Goal: Navigation & Orientation: Find specific page/section

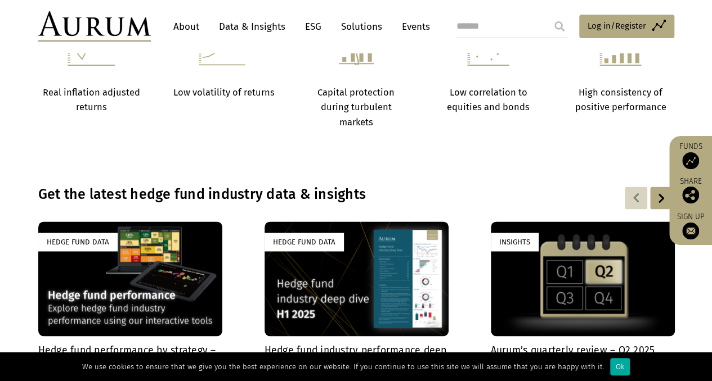
scroll to position [619, 0]
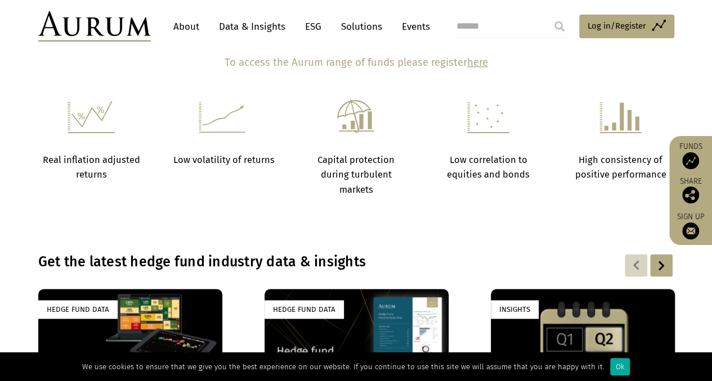
click at [271, 28] on link "Data & Insights" at bounding box center [252, 26] width 78 height 21
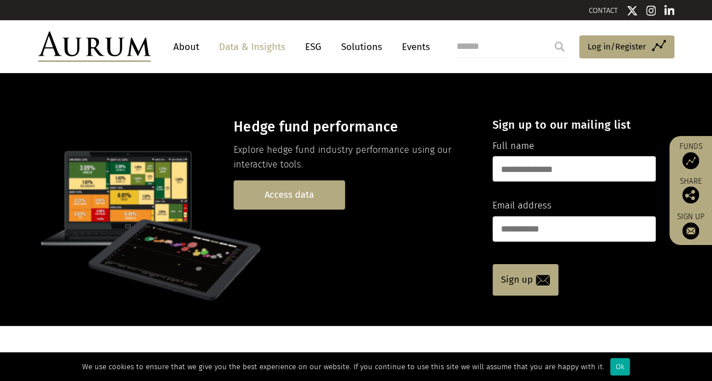
click at [315, 181] on link "Access data" at bounding box center [288, 195] width 111 height 29
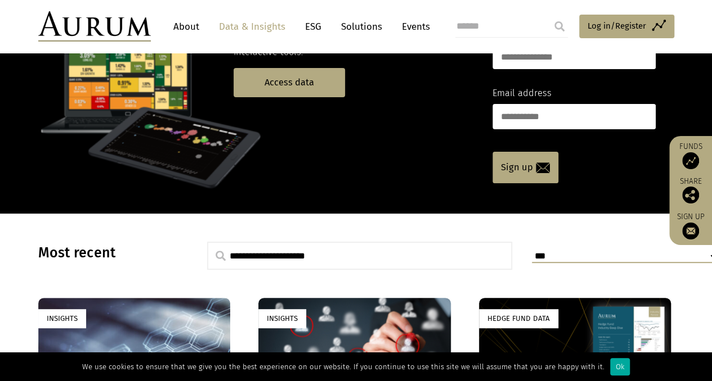
scroll to position [113, 0]
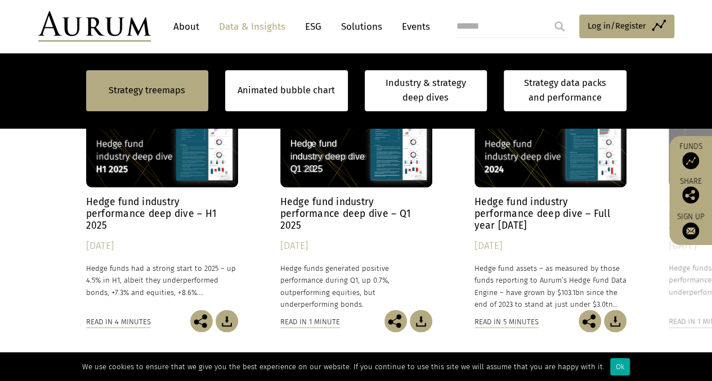
scroll to position [988, 0]
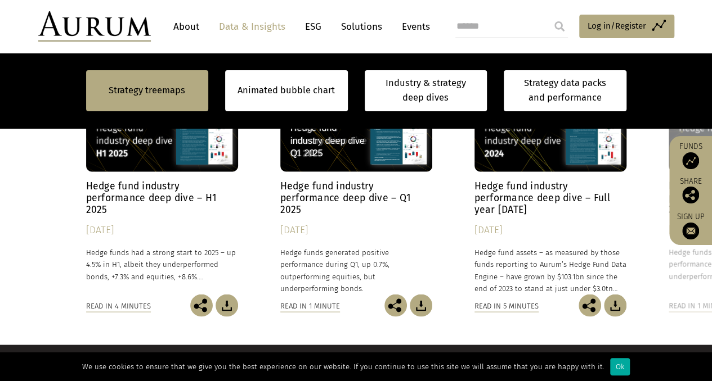
click at [189, 28] on link "About" at bounding box center [186, 26] width 37 height 21
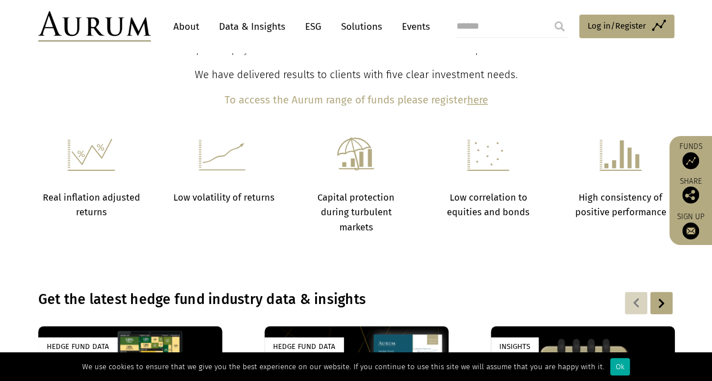
scroll to position [506, 0]
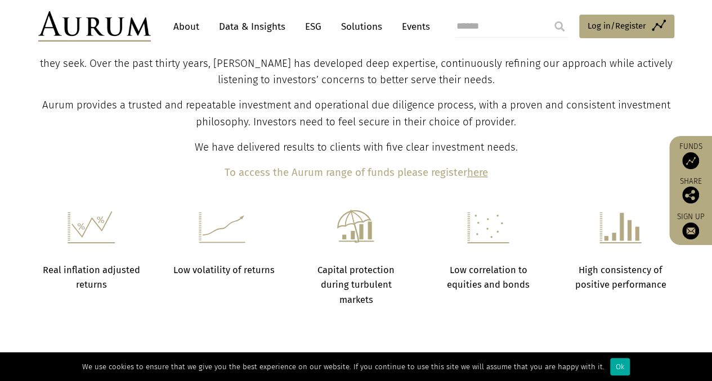
click at [685, 150] on link "Funds" at bounding box center [691, 156] width 32 height 28
